Goal: Navigation & Orientation: Find specific page/section

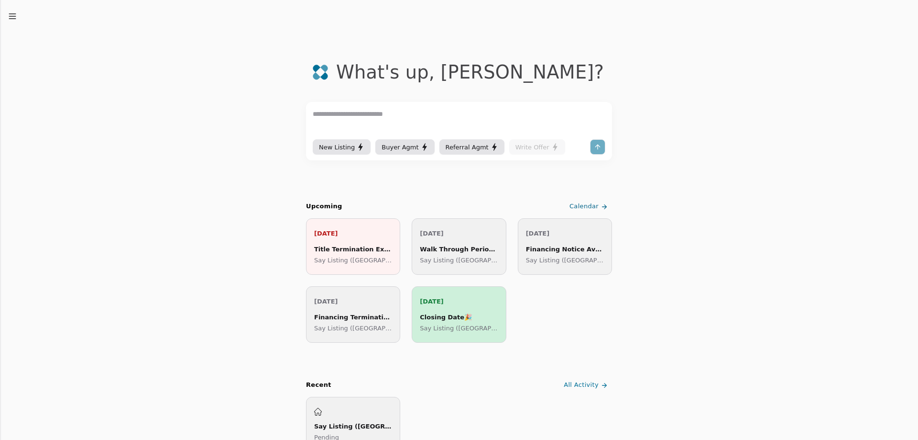
click at [601, 208] on icon at bounding box center [605, 207] width 8 height 8
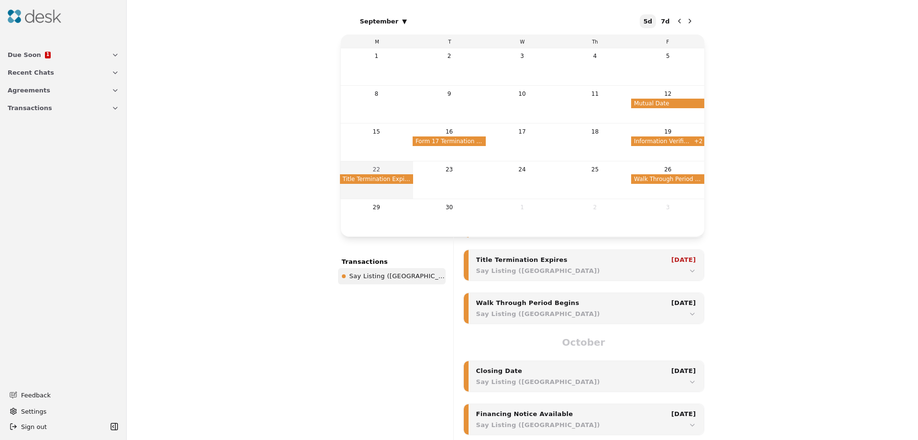
scroll to position [316, 0]
click at [476, 142] on span "Form 17 Termination Expires" at bounding box center [449, 141] width 73 height 10
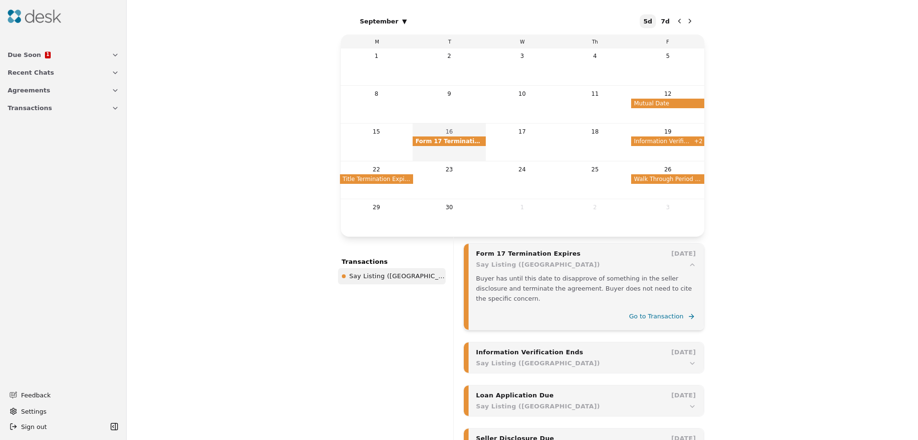
scroll to position [143, 0]
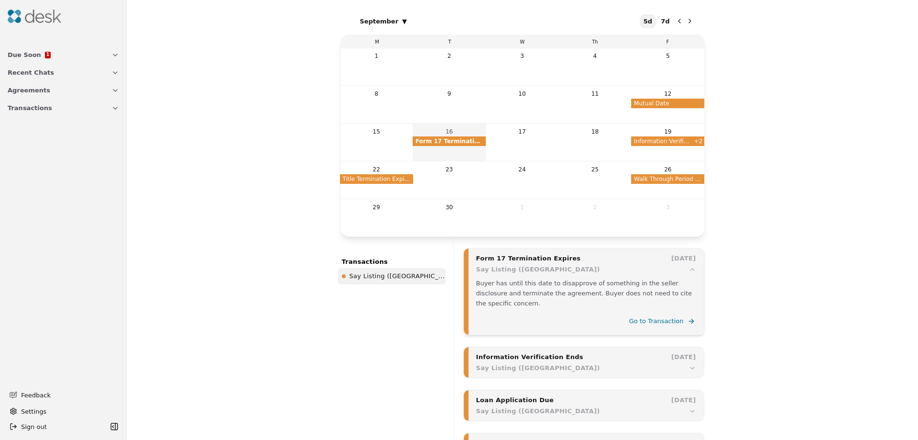
click at [703, 136] on div "19 Information Verification Ends + 2" at bounding box center [667, 142] width 73 height 38
click at [701, 138] on button "+ 2" at bounding box center [699, 141] width 11 height 10
click at [686, 361] on div "[DATE]" at bounding box center [683, 357] width 24 height 10
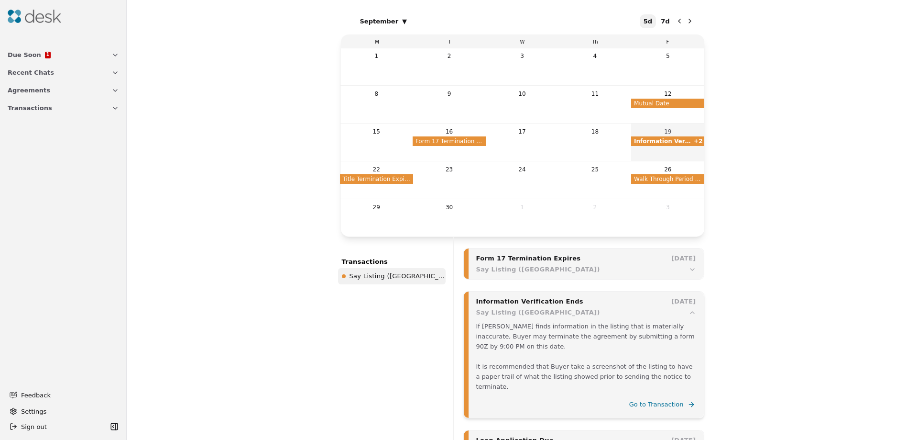
scroll to position [187, 0]
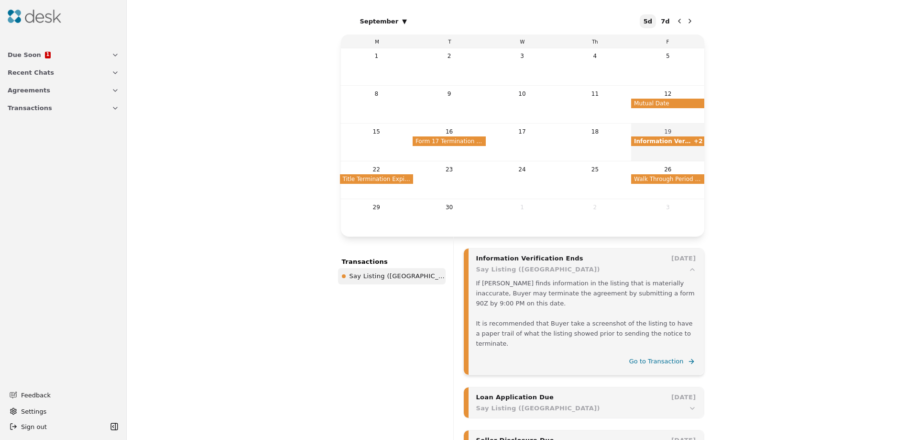
click at [57, 53] on button "Due Soon 1" at bounding box center [63, 55] width 123 height 18
